Goal: Transaction & Acquisition: Purchase product/service

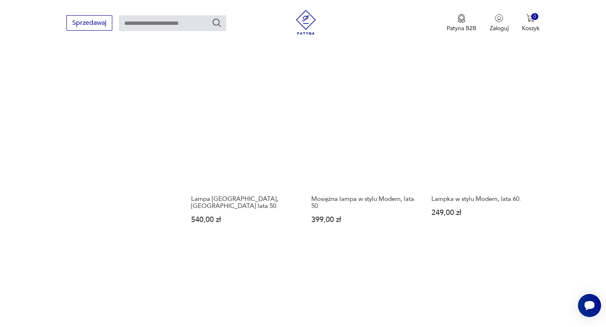
scroll to position [1003, 0]
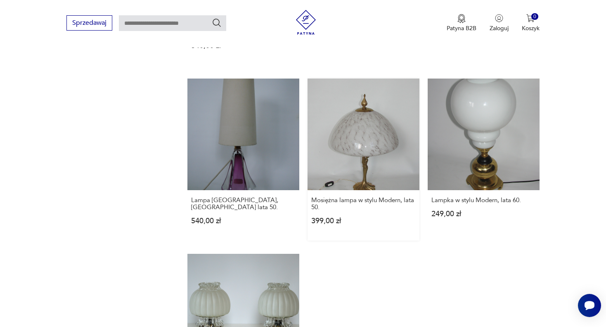
click at [367, 124] on link "Mosiężna lampa w stylu Modern, lata 50. 399,00 zł" at bounding box center [364, 159] width 112 height 162
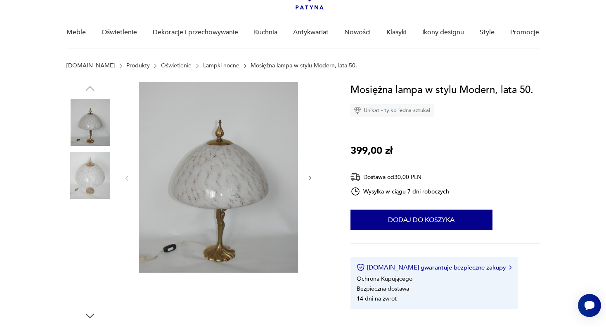
scroll to position [83, 0]
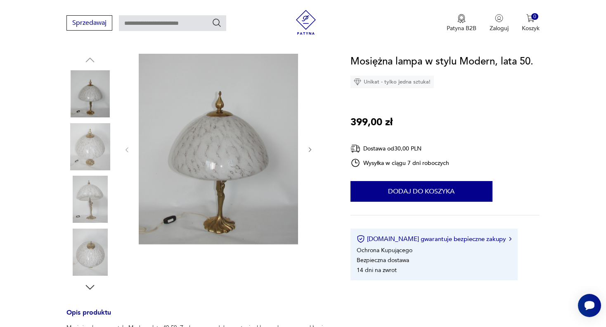
click at [310, 149] on icon "button" at bounding box center [310, 149] width 7 height 7
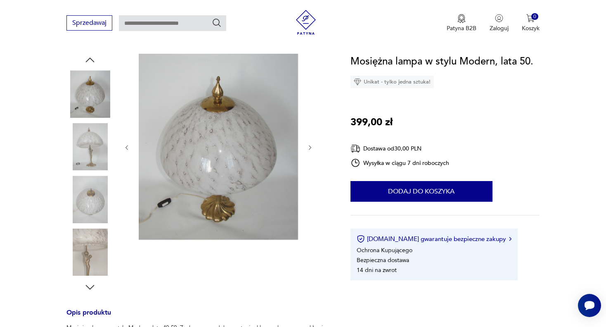
click at [310, 149] on icon "button" at bounding box center [310, 147] width 2 height 5
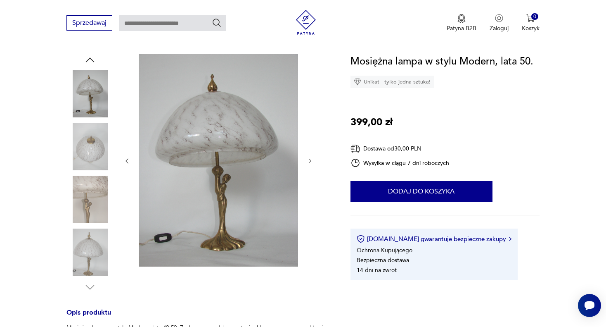
click at [311, 163] on icon "button" at bounding box center [310, 160] width 7 height 7
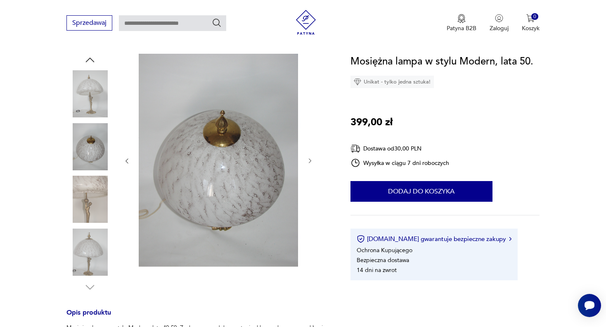
click at [311, 161] on icon "button" at bounding box center [310, 160] width 7 height 7
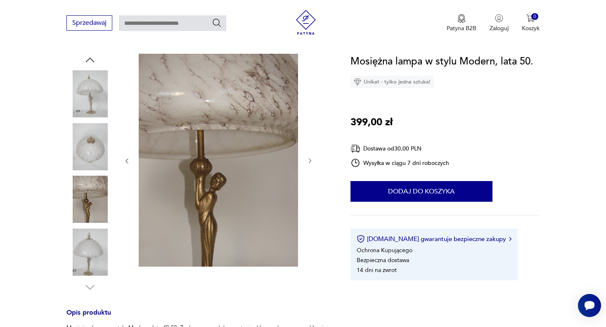
click at [311, 161] on icon "button" at bounding box center [310, 160] width 7 height 7
